Goal: Transaction & Acquisition: Book appointment/travel/reservation

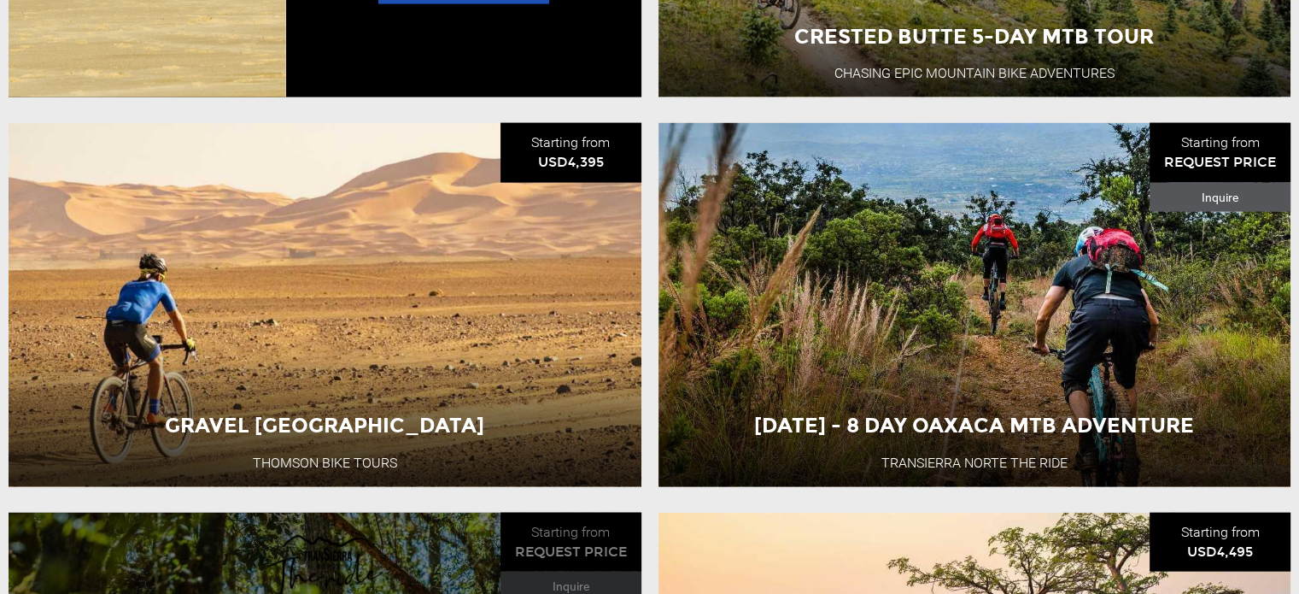
scroll to position [3757, 0]
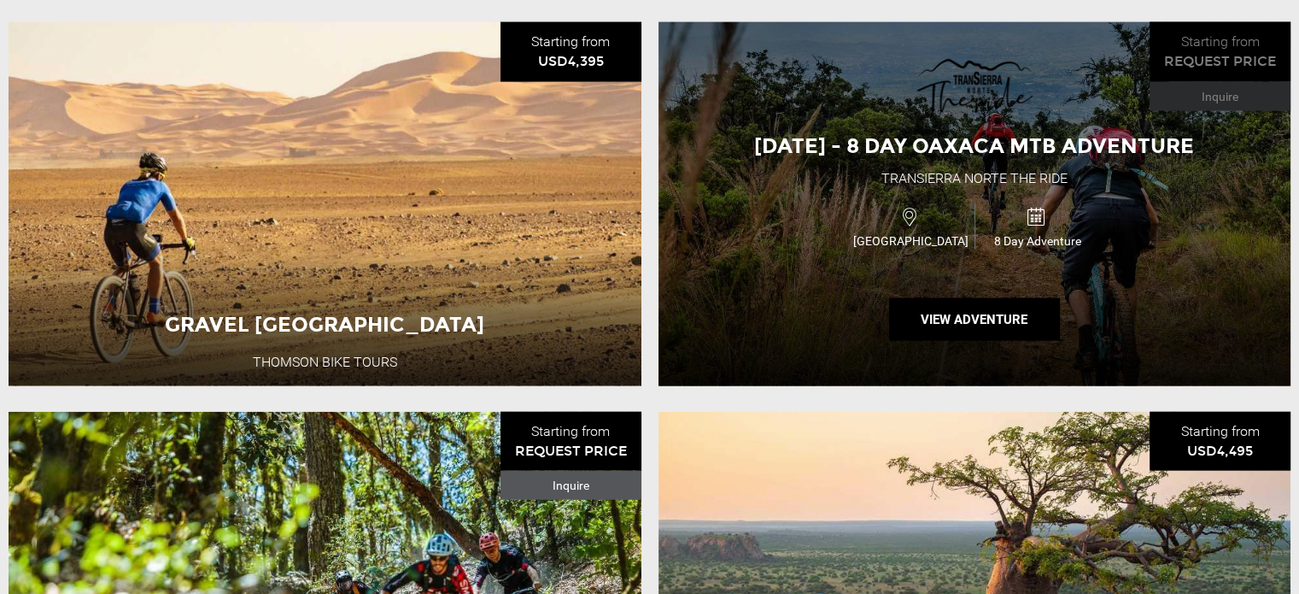
click at [966, 249] on span "[GEOGRAPHIC_DATA]" at bounding box center [911, 240] width 126 height 17
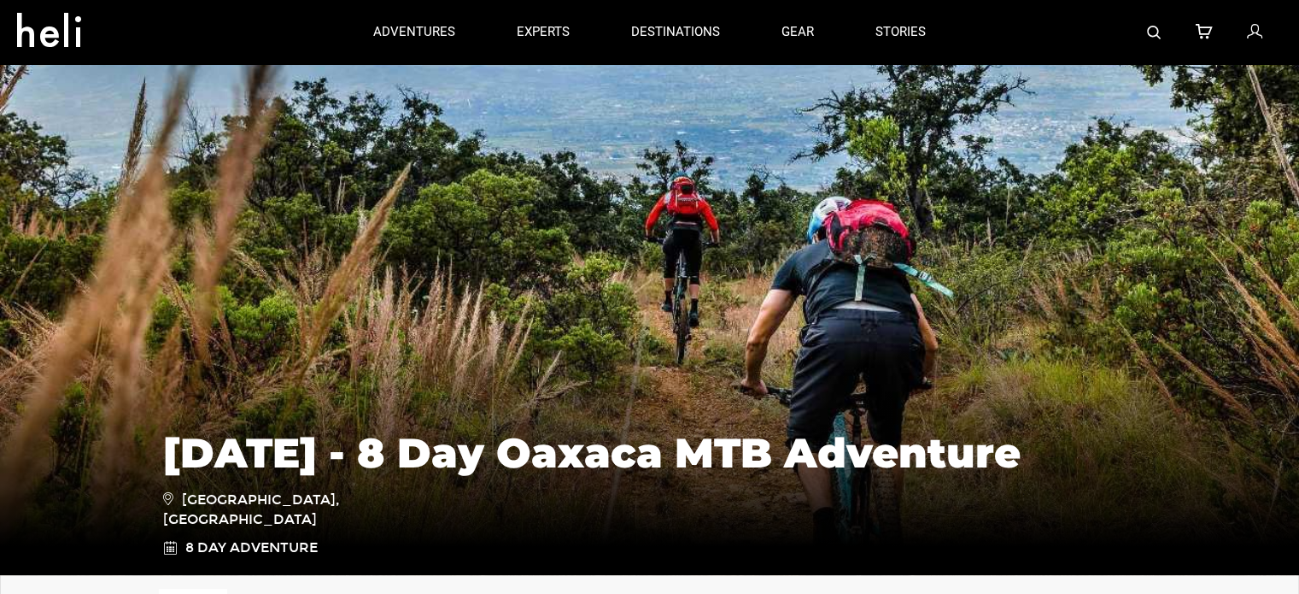
drag, startPoint x: 416, startPoint y: 470, endPoint x: 130, endPoint y: 432, distance: 288.5
click at [130, 432] on div "[DATE] - 8 Day Oaxaca MTB Adventure [GEOGRAPHIC_DATA], [GEOGRAPHIC_DATA] 8 Day …" at bounding box center [649, 447] width 1299 height 256
copy h1 "[DATE] - 8 Day Oaxaca MTB Adventure"
